Goal: Transaction & Acquisition: Register for event/course

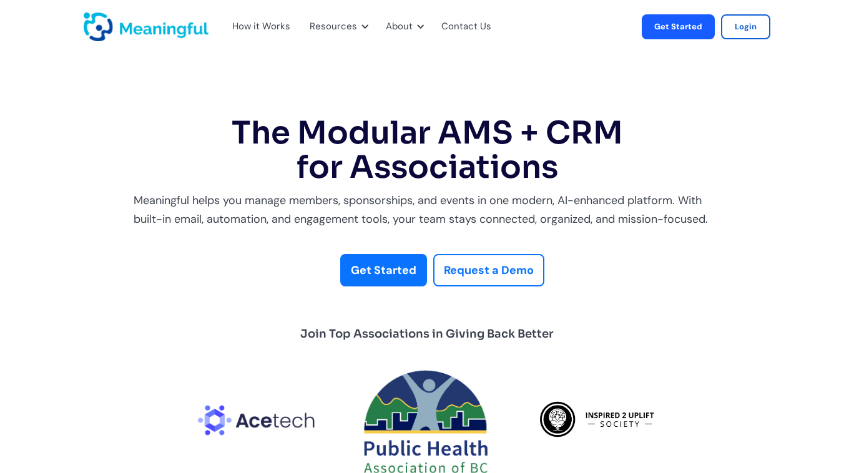
click at [398, 271] on strong "Get Started" at bounding box center [384, 270] width 66 height 15
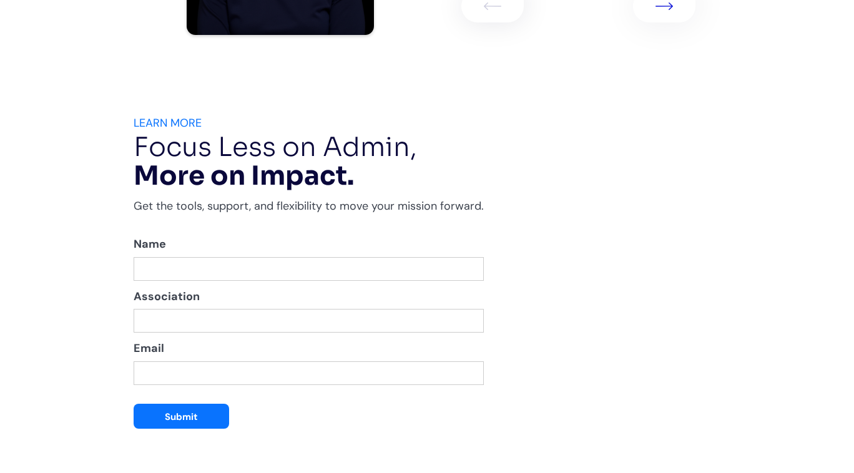
scroll to position [2418, 0]
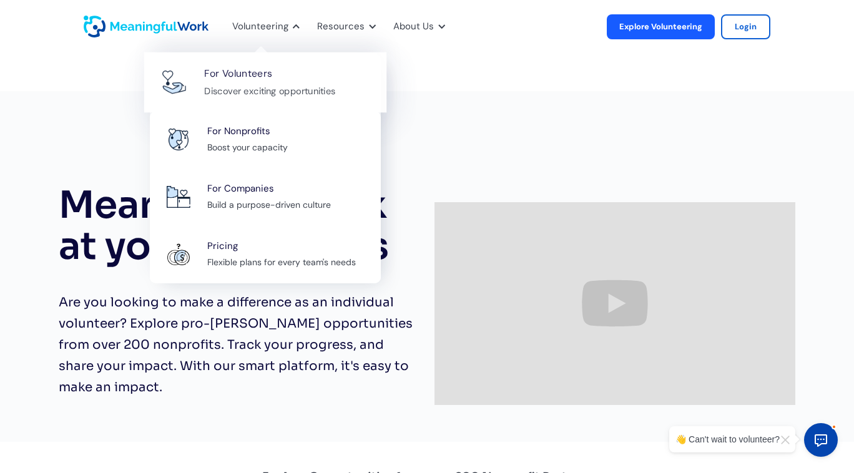
click at [275, 92] on div "Discover exciting opportunities" at bounding box center [269, 91] width 131 height 16
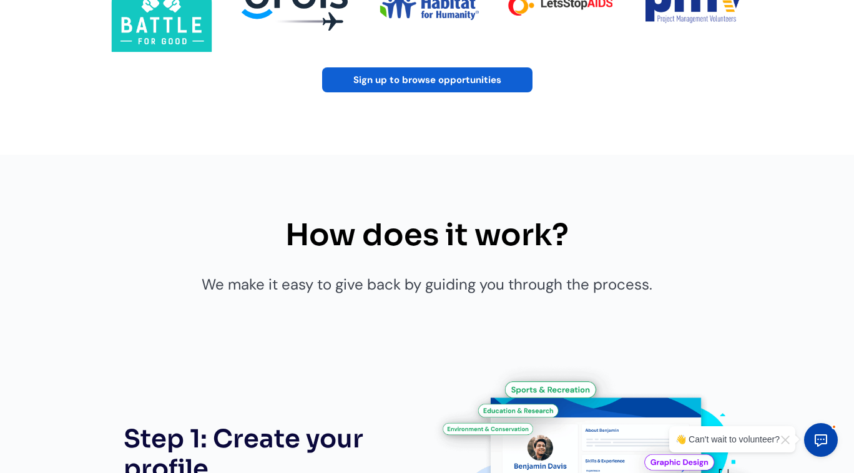
scroll to position [554, 0]
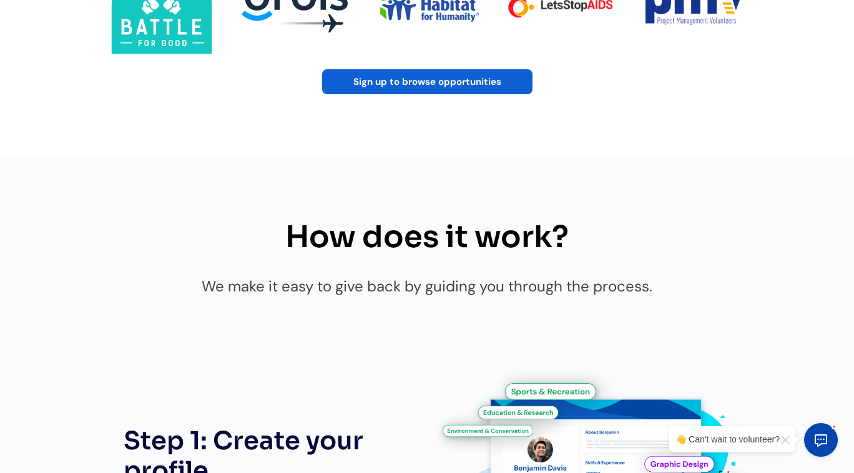
click at [488, 84] on link "Sign up to browse opportunities" at bounding box center [427, 81] width 210 height 25
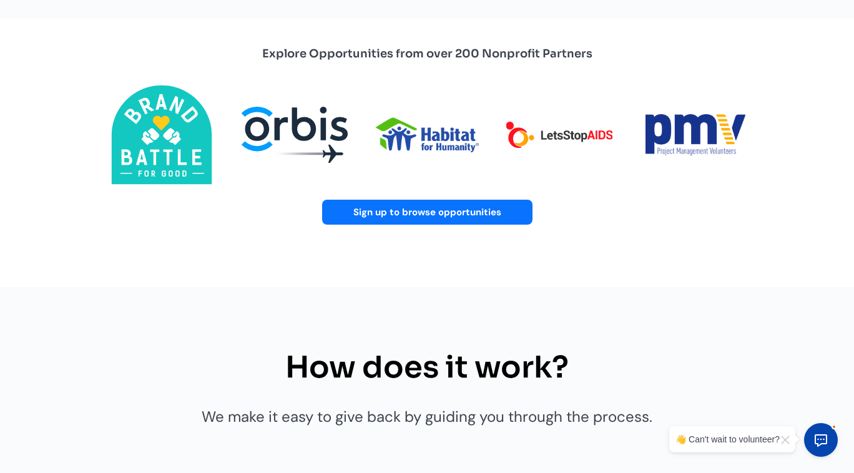
scroll to position [324, 0]
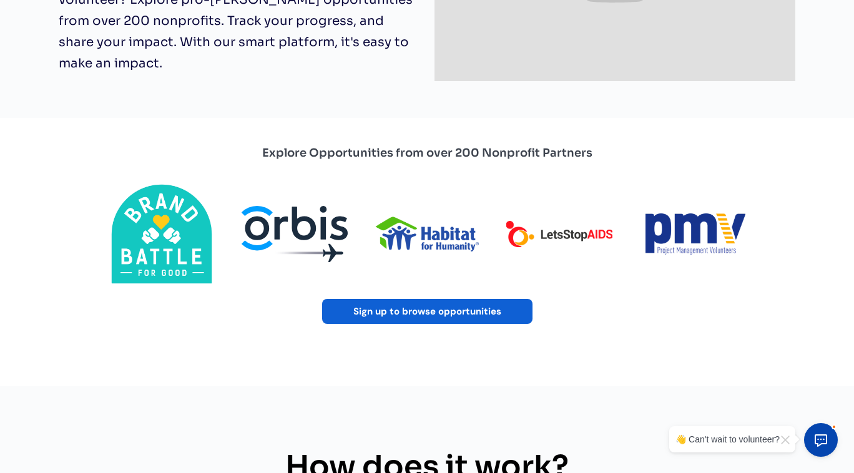
click at [406, 320] on link "Sign up to browse opportunities" at bounding box center [427, 311] width 210 height 25
